Goal: Task Accomplishment & Management: Use online tool/utility

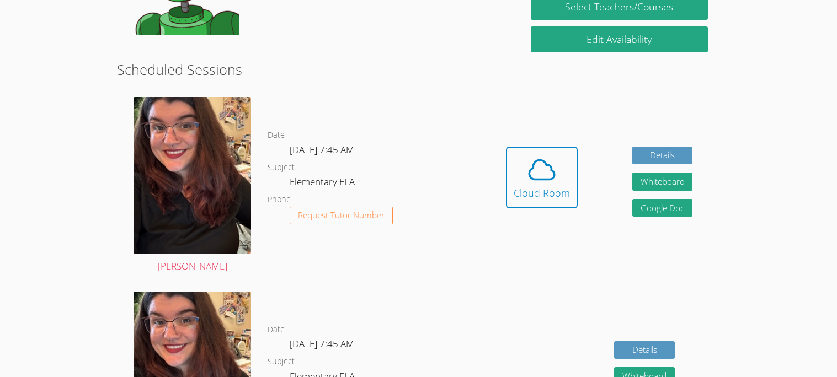
scroll to position [243, 0]
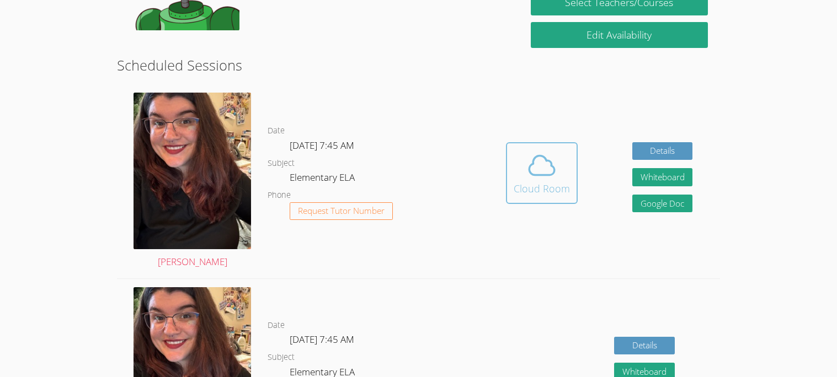
click at [510, 185] on button "Cloud Room" at bounding box center [542, 173] width 72 height 62
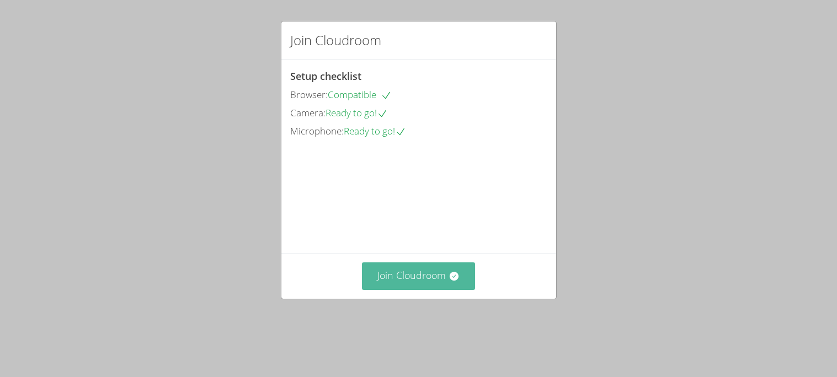
click at [458, 288] on button "Join Cloudroom" at bounding box center [418, 276] width 113 height 27
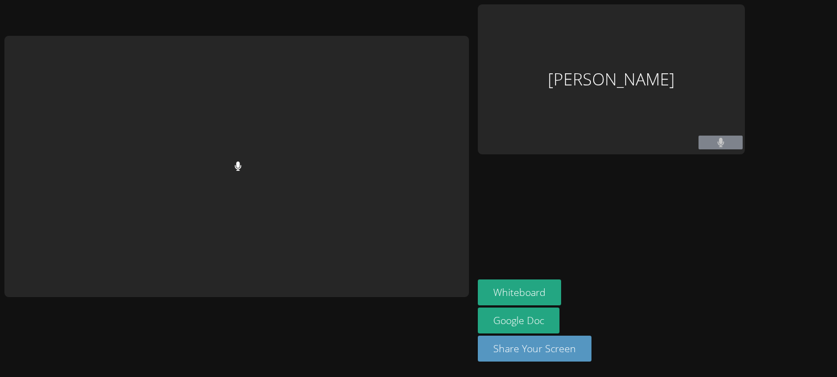
click at [458, 288] on div at bounding box center [236, 167] width 465 height 262
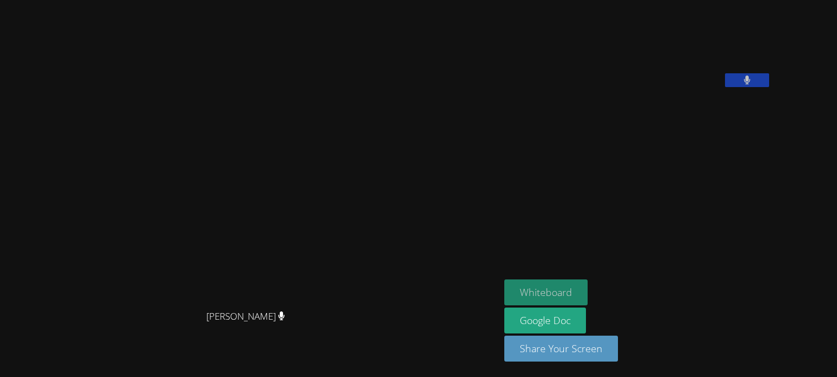
click at [588, 294] on button "Whiteboard" at bounding box center [545, 293] width 83 height 26
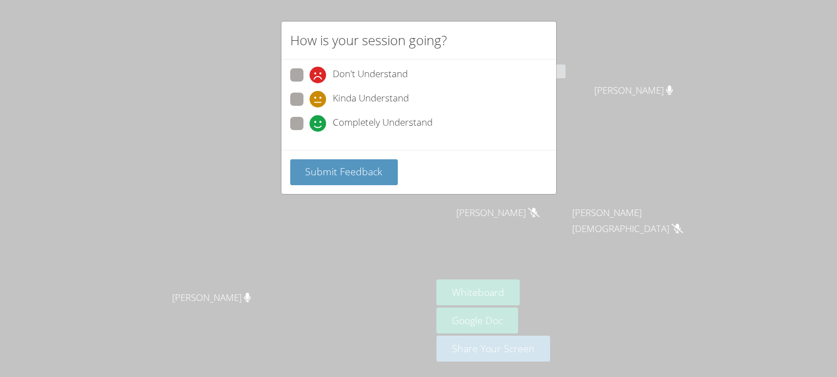
click at [386, 125] on span "Completely Understand" at bounding box center [383, 123] width 100 height 17
click at [319, 125] on input "Completely Understand" at bounding box center [314, 121] width 9 height 9
radio input "true"
click at [365, 161] on button "Submit Feedback" at bounding box center [344, 172] width 108 height 26
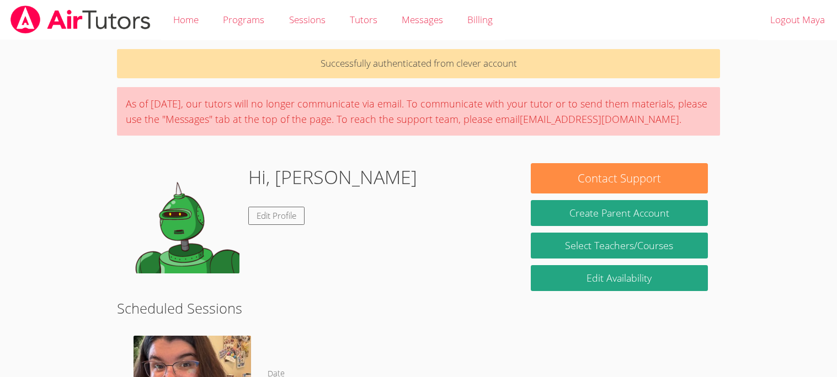
scroll to position [243, 0]
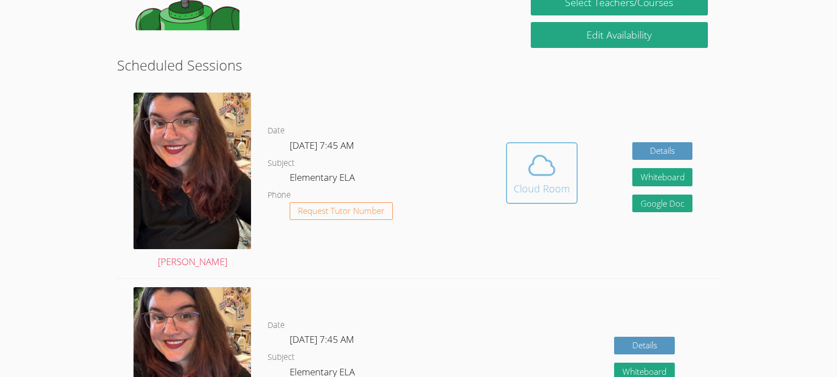
click at [526, 157] on icon at bounding box center [541, 165] width 31 height 31
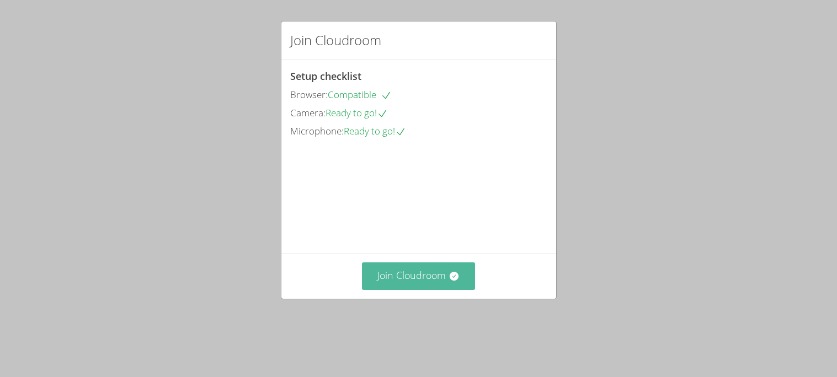
click at [412, 290] on button "Join Cloudroom" at bounding box center [418, 276] width 113 height 27
